Goal: Check status: Check status

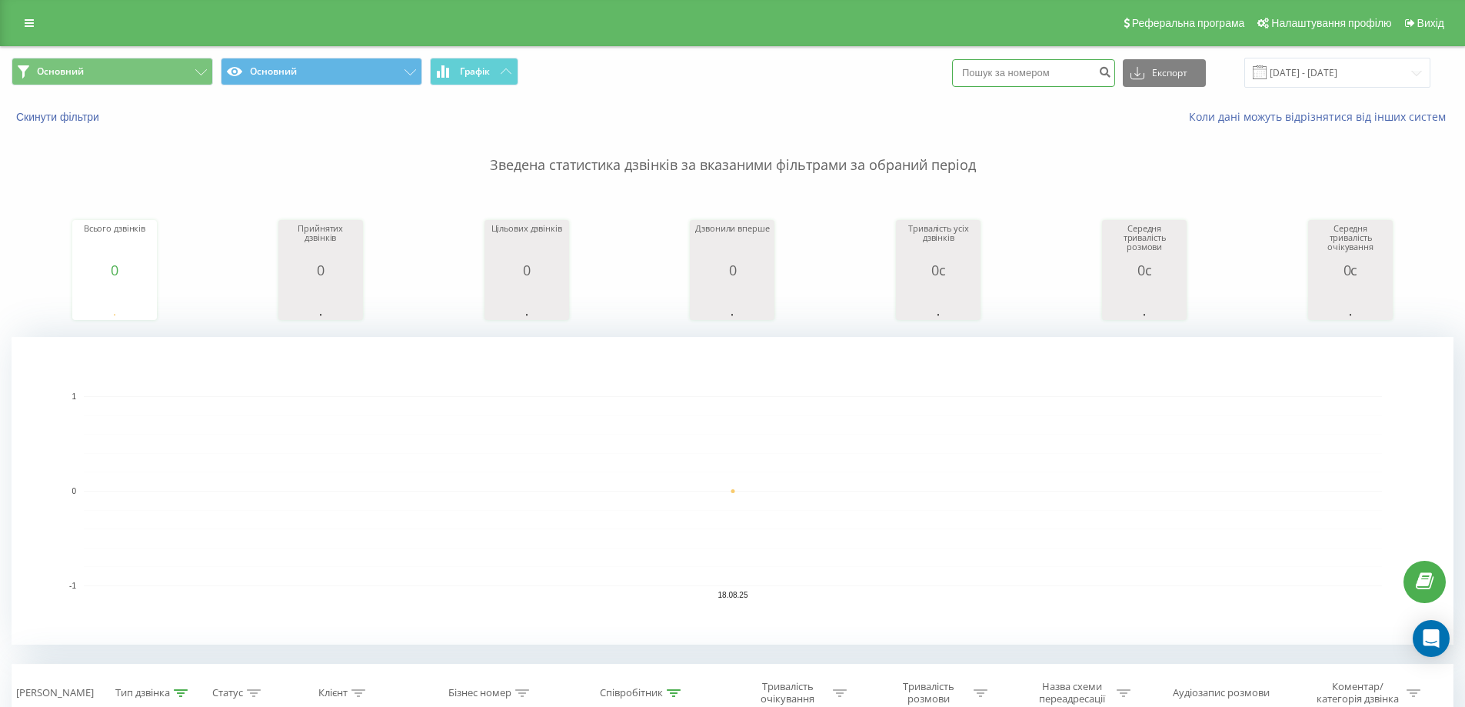
click at [1025, 69] on input at bounding box center [1033, 73] width 163 height 28
paste input "380972264910"
type input "380972264910"
click at [1111, 75] on icon "submit" at bounding box center [1104, 69] width 13 height 9
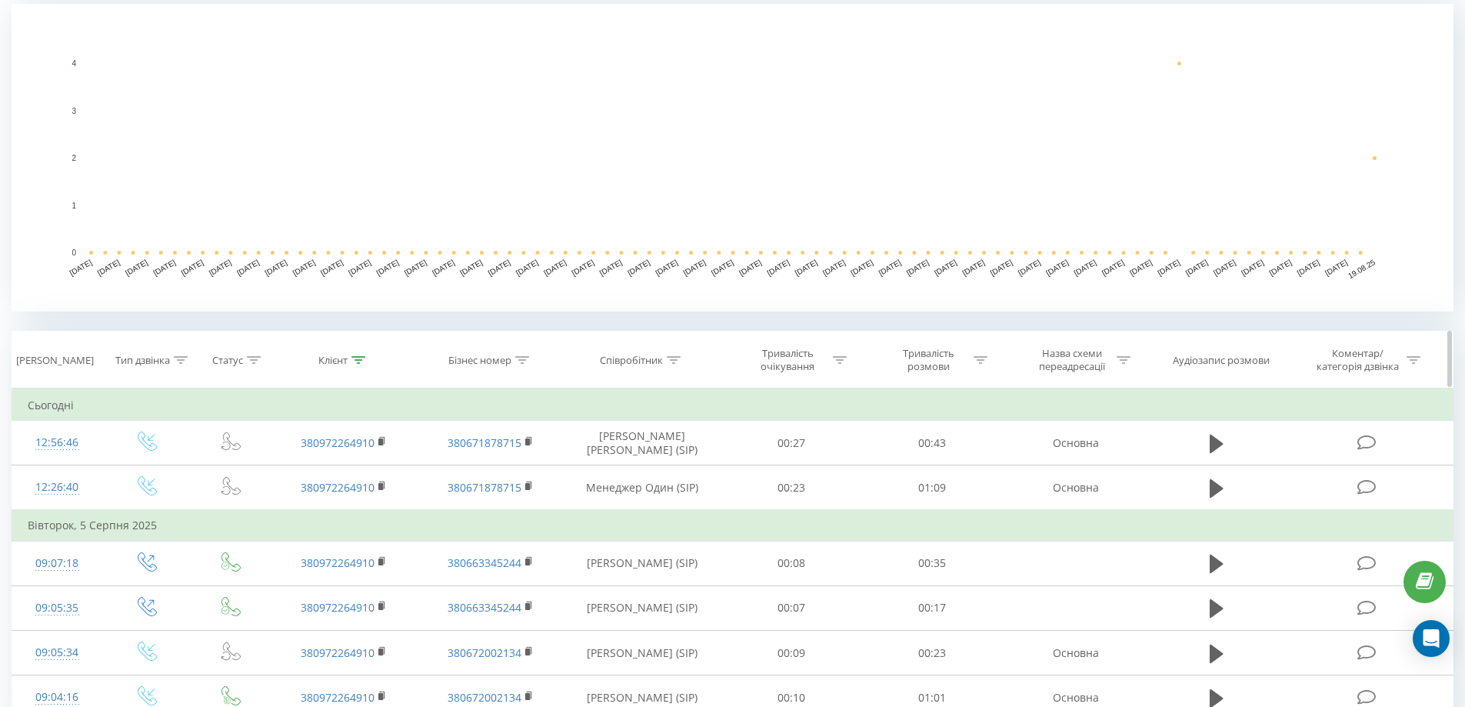
scroll to position [418, 0]
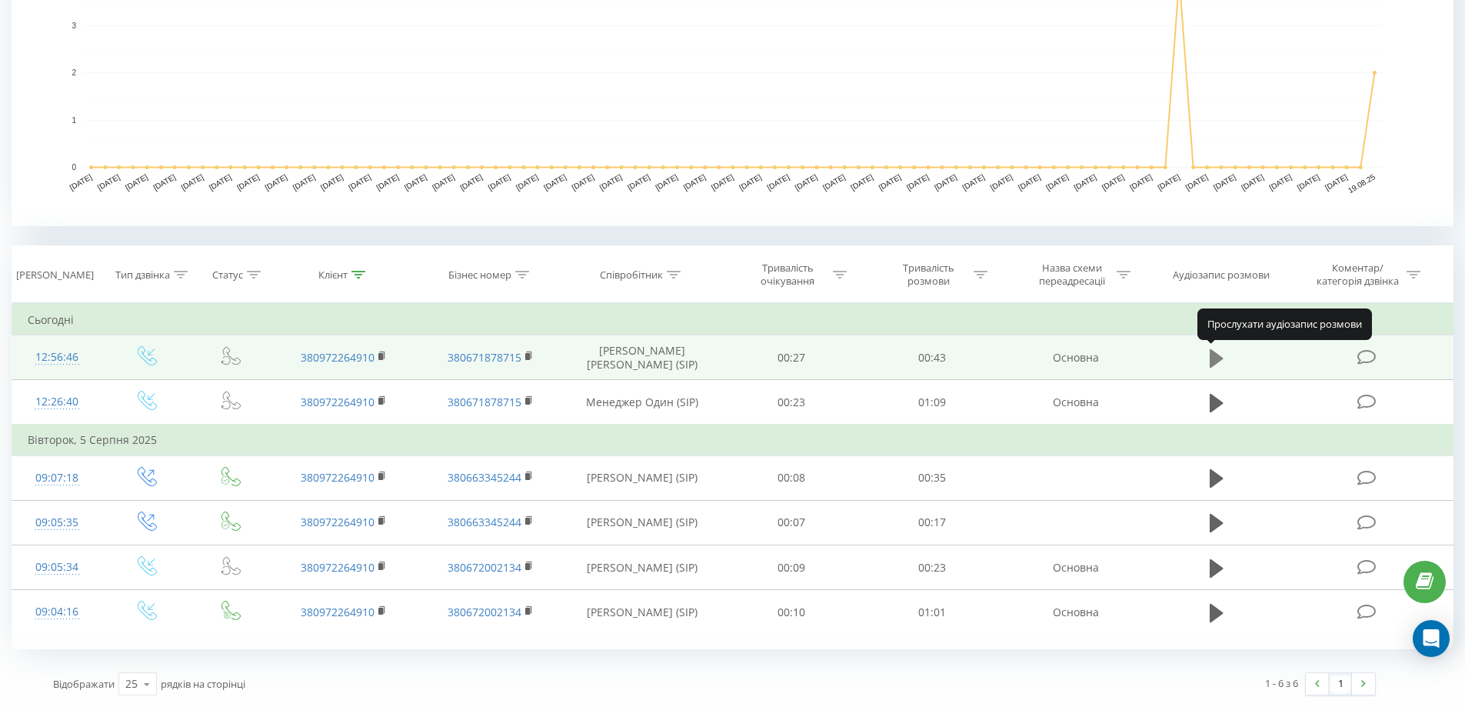
click at [1213, 349] on icon at bounding box center [1216, 359] width 14 height 22
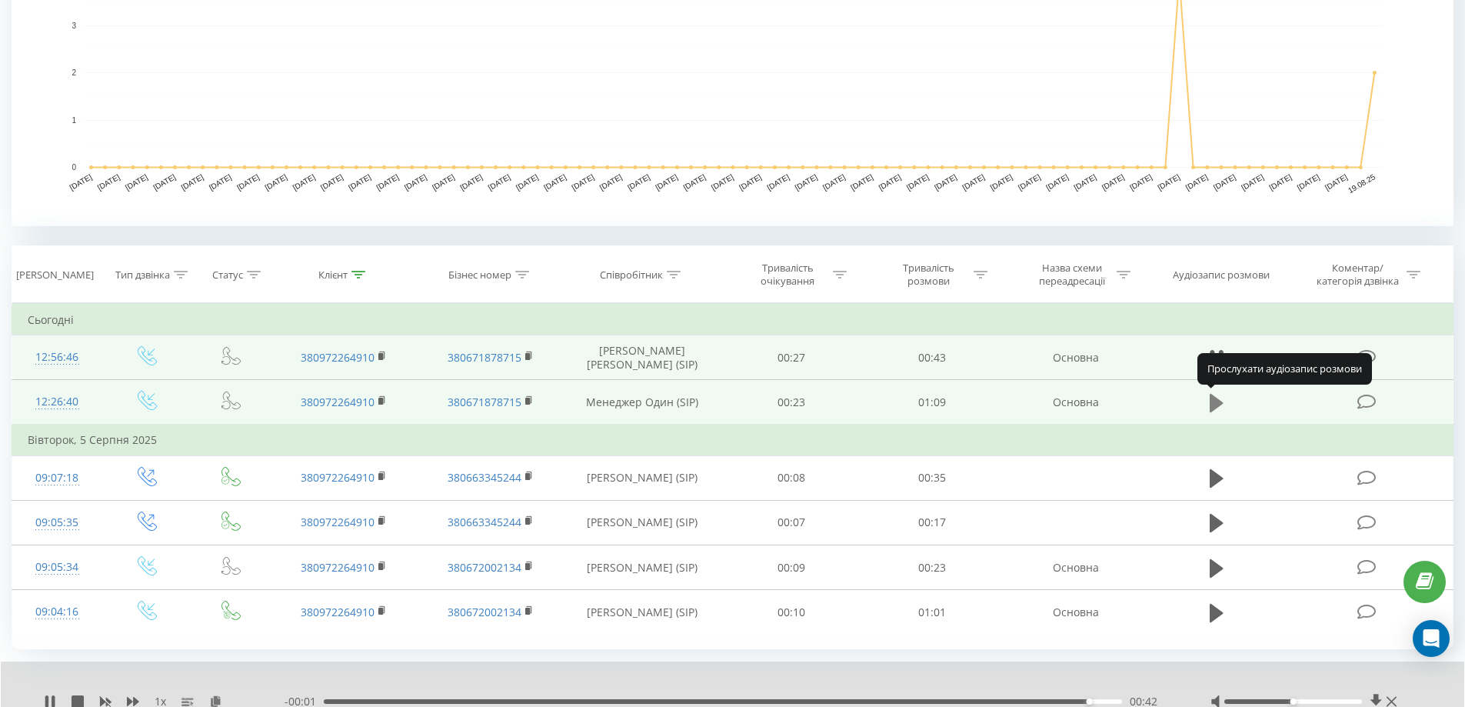
click at [1213, 400] on icon at bounding box center [1216, 403] width 14 height 18
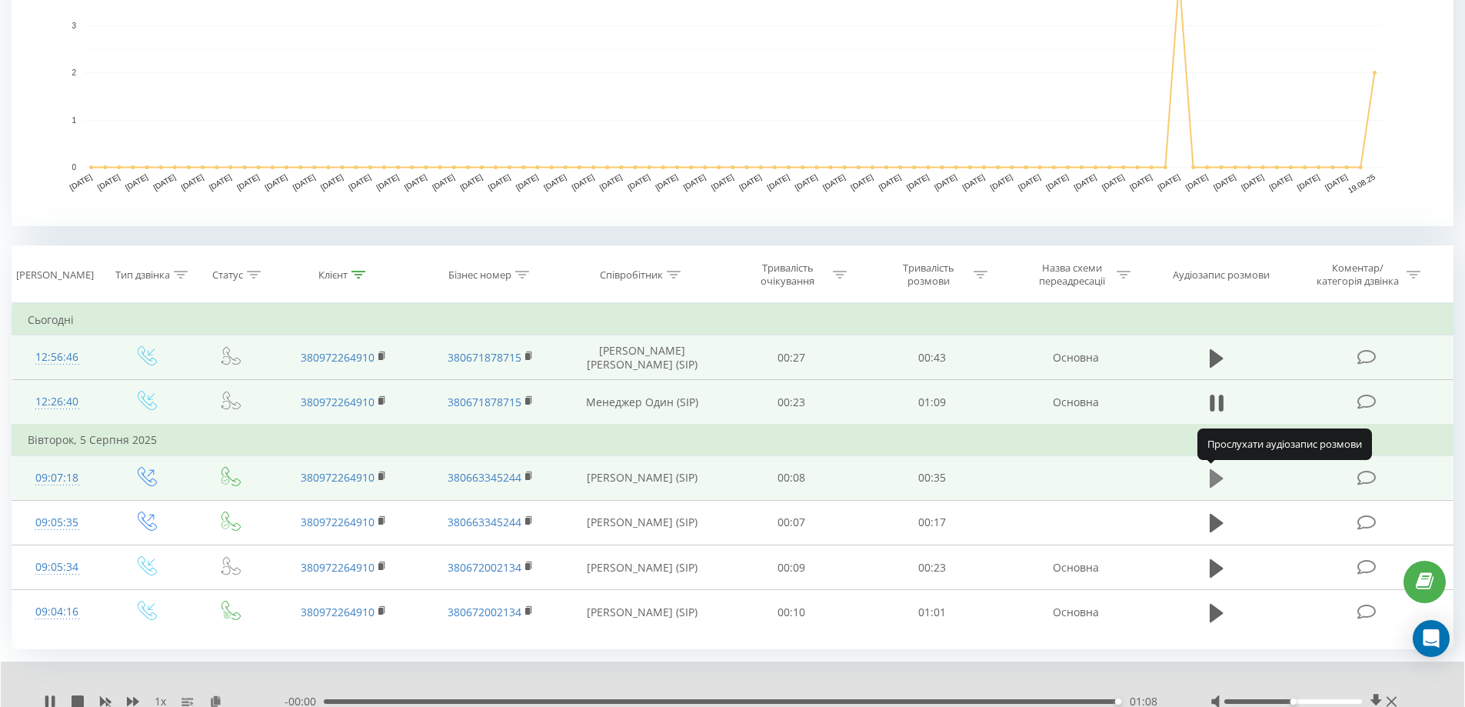
click at [1219, 478] on icon at bounding box center [1216, 478] width 14 height 18
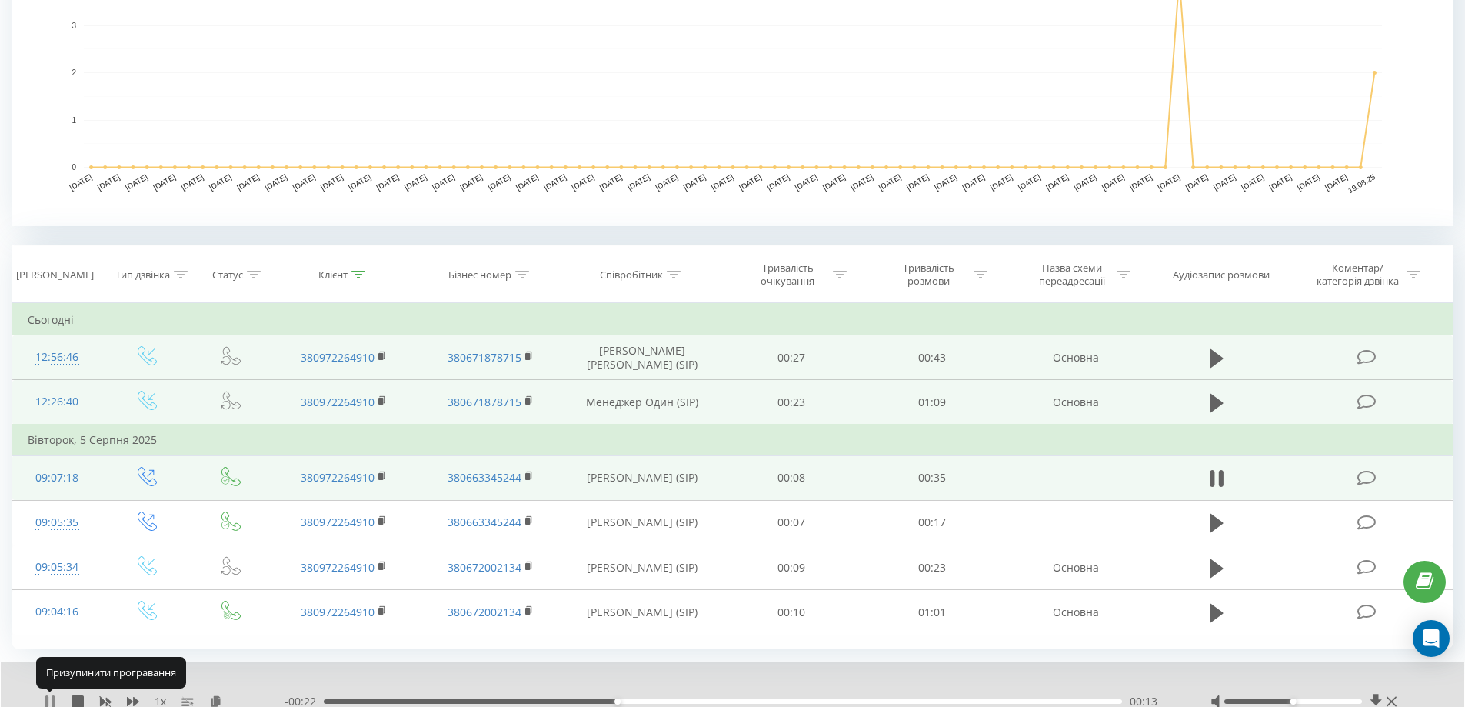
click at [49, 699] on icon at bounding box center [50, 701] width 12 height 12
